Goal: Information Seeking & Learning: Learn about a topic

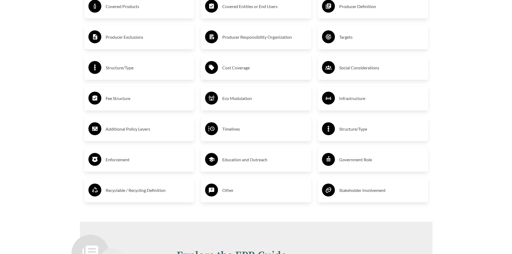
scroll to position [995, 0]
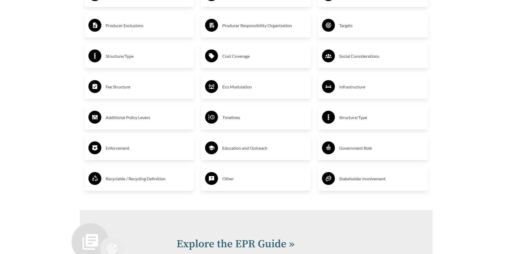
click at [117, 183] on h3 "Recyclable / Recycling Definition" at bounding box center [148, 179] width 85 height 9
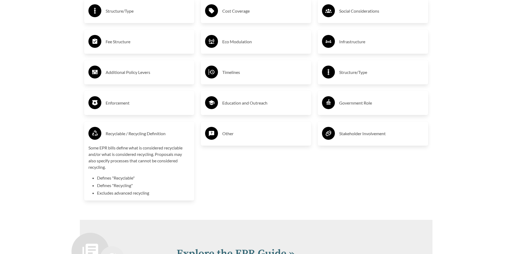
scroll to position [1049, 0]
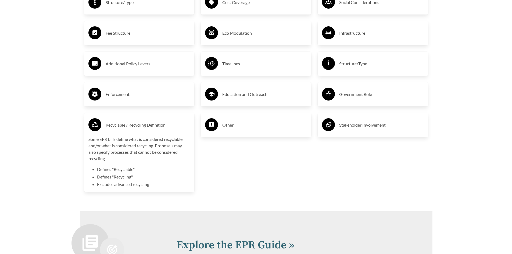
click at [123, 127] on h3 "Recyclable / Recycling Definition" at bounding box center [148, 125] width 85 height 9
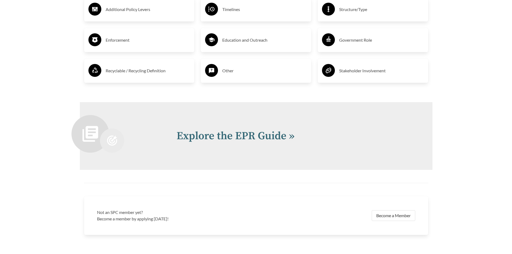
scroll to position [1156, 0]
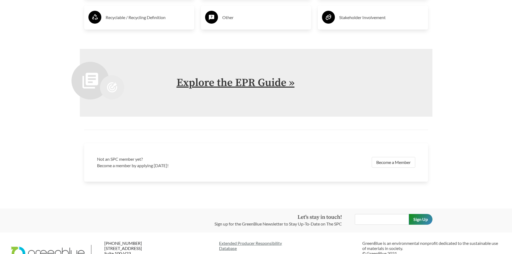
click at [223, 82] on link "Explore the EPR Guide »" at bounding box center [236, 82] width 118 height 13
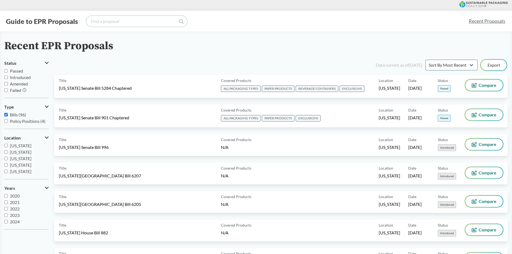
click at [102, 26] on input "search" at bounding box center [136, 21] width 101 height 11
type input "[US_STATE]"
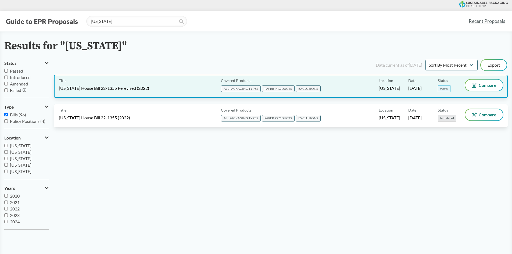
click at [145, 91] on span "[US_STATE] House Bill 22-1355 Rerevised (2022)" at bounding box center [104, 88] width 90 height 6
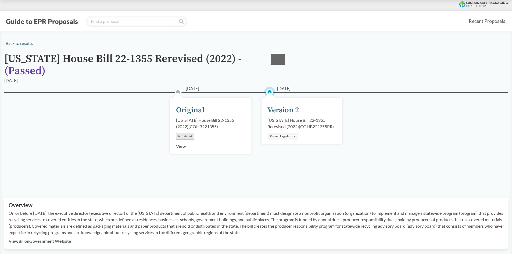
click at [180, 147] on link "View" at bounding box center [181, 146] width 10 height 5
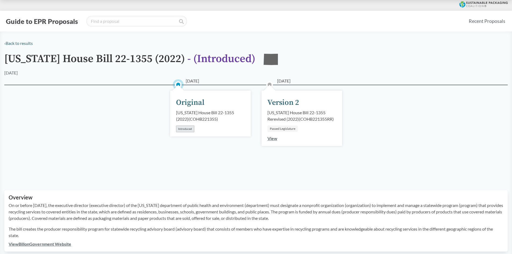
click at [273, 138] on link "View" at bounding box center [273, 138] width 10 height 5
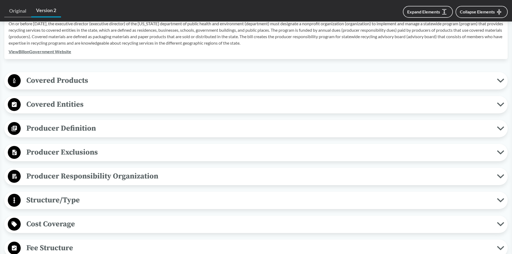
scroll to position [108, 0]
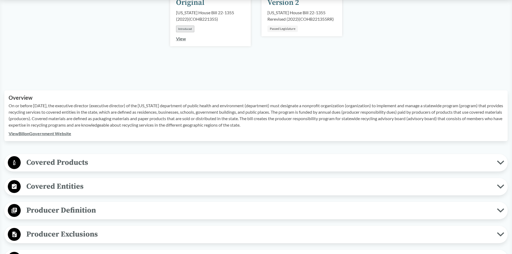
click at [88, 165] on span "Covered Products" at bounding box center [259, 163] width 477 height 12
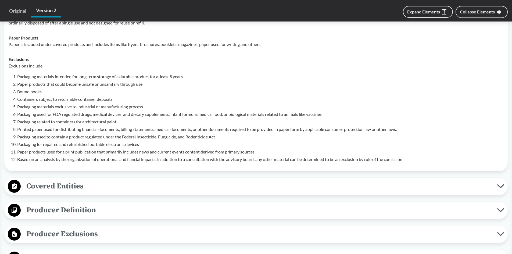
scroll to position [296, 0]
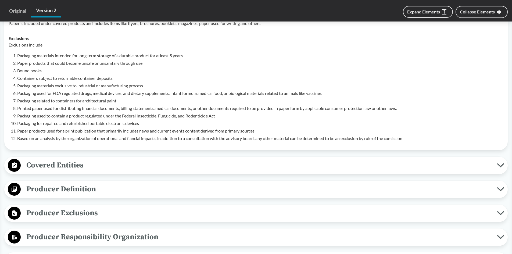
click at [87, 169] on span "Covered Entities" at bounding box center [259, 165] width 477 height 12
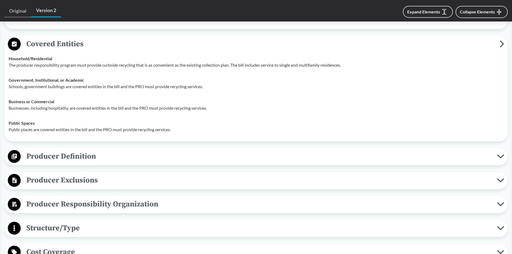
scroll to position [457, 0]
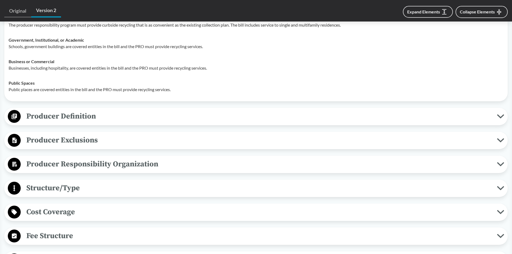
click at [84, 120] on span "Producer Definition" at bounding box center [259, 116] width 477 height 12
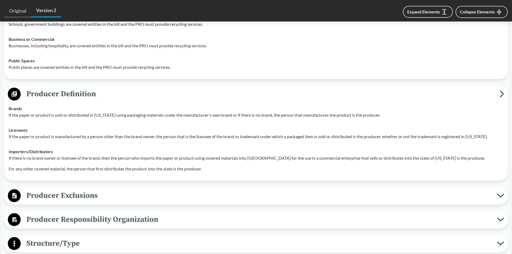
scroll to position [538, 0]
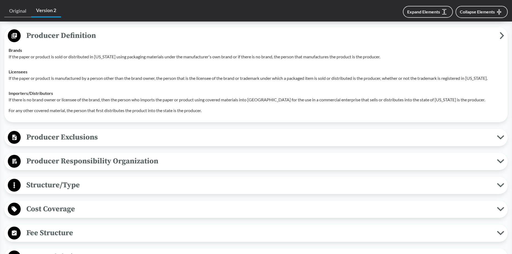
click at [81, 140] on span "Producer Exclusions" at bounding box center [259, 137] width 477 height 12
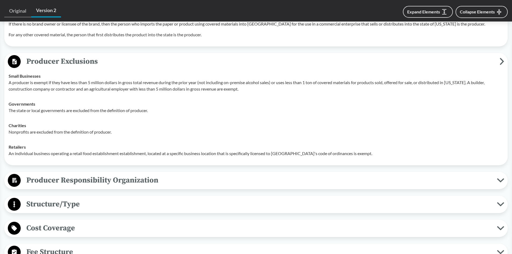
scroll to position [645, 0]
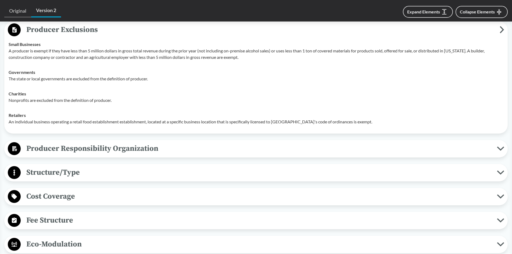
click at [81, 147] on span "Producer Responsibility Organization" at bounding box center [259, 149] width 477 height 12
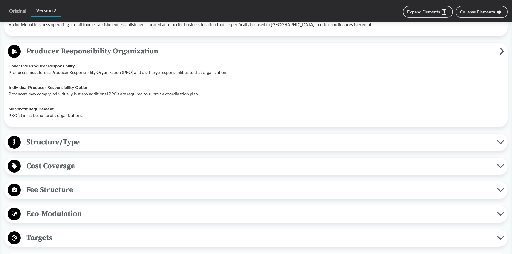
scroll to position [780, 0]
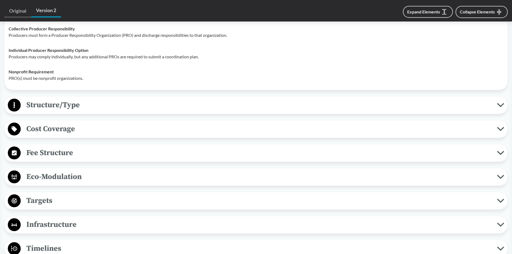
click at [84, 111] on button "Structure/Type" at bounding box center [256, 105] width 500 height 14
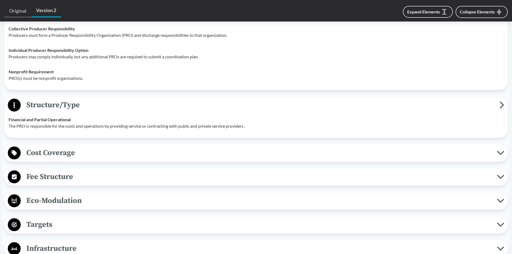
click at [80, 160] on div "Cost Coverage Operational Costs The plan must cover all recycling services, inc…" at bounding box center [256, 152] width 504 height 17
click at [80, 153] on span "Cost Coverage" at bounding box center [259, 153] width 477 height 12
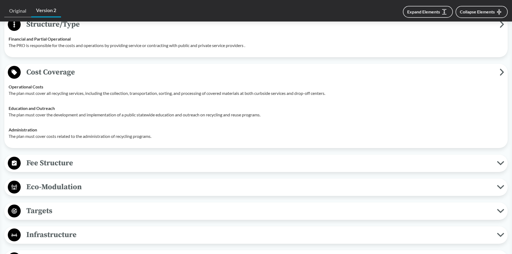
click at [74, 164] on span "Fee Structure" at bounding box center [259, 163] width 477 height 12
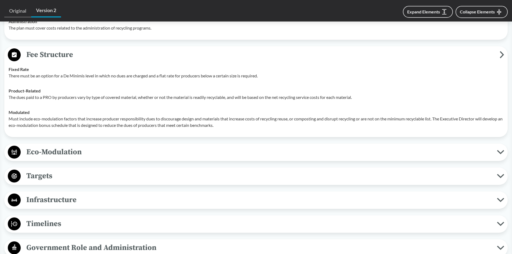
scroll to position [995, 0]
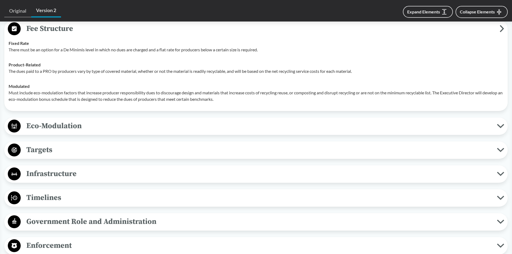
click at [77, 128] on span "Eco-Modulation" at bounding box center [259, 126] width 477 height 12
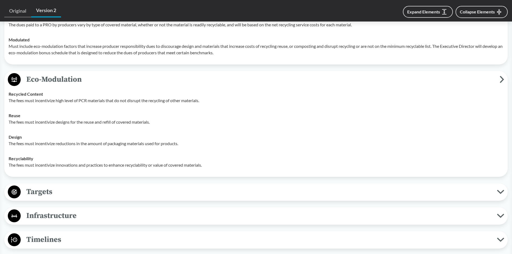
scroll to position [1049, 0]
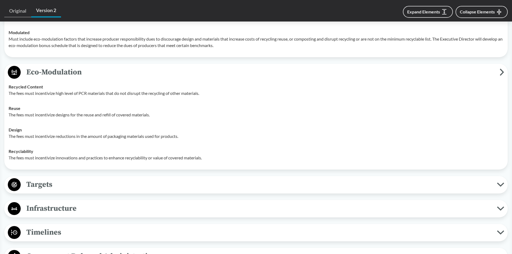
click at [71, 179] on span "Targets" at bounding box center [259, 185] width 477 height 12
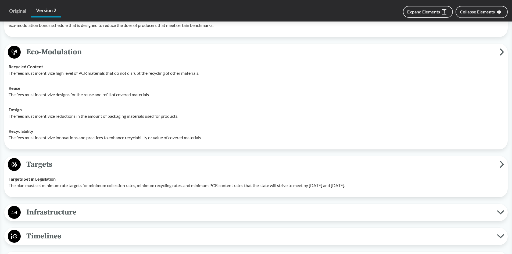
scroll to position [1129, 0]
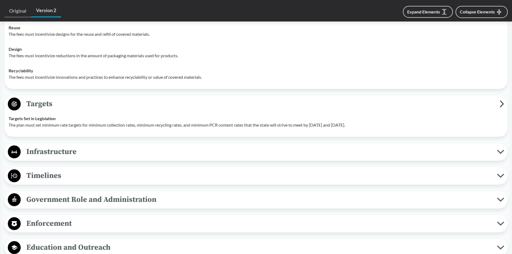
click at [71, 157] on span "Infrastructure" at bounding box center [259, 152] width 477 height 12
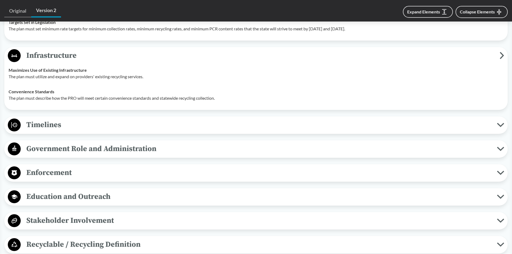
scroll to position [1237, 0]
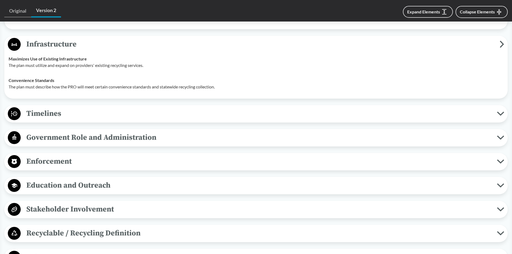
click at [69, 108] on span "Timelines" at bounding box center [259, 114] width 477 height 12
